Goal: Navigation & Orientation: Find specific page/section

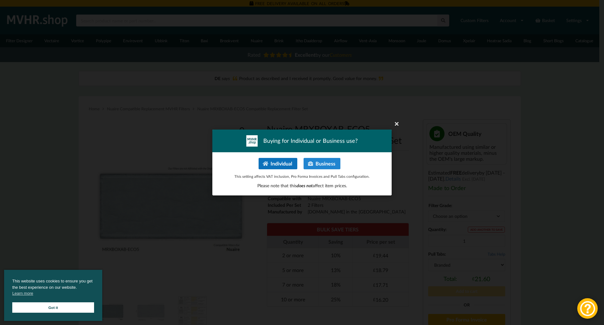
click at [289, 167] on button "Individual" at bounding box center [278, 163] width 39 height 11
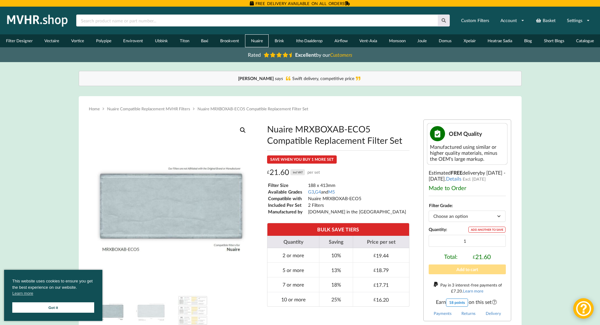
click at [262, 44] on link "Nuaire" at bounding box center [257, 40] width 24 height 13
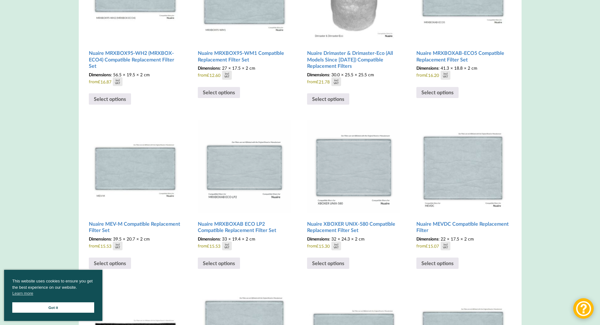
scroll to position [661, 0]
